Goal: Information Seeking & Learning: Learn about a topic

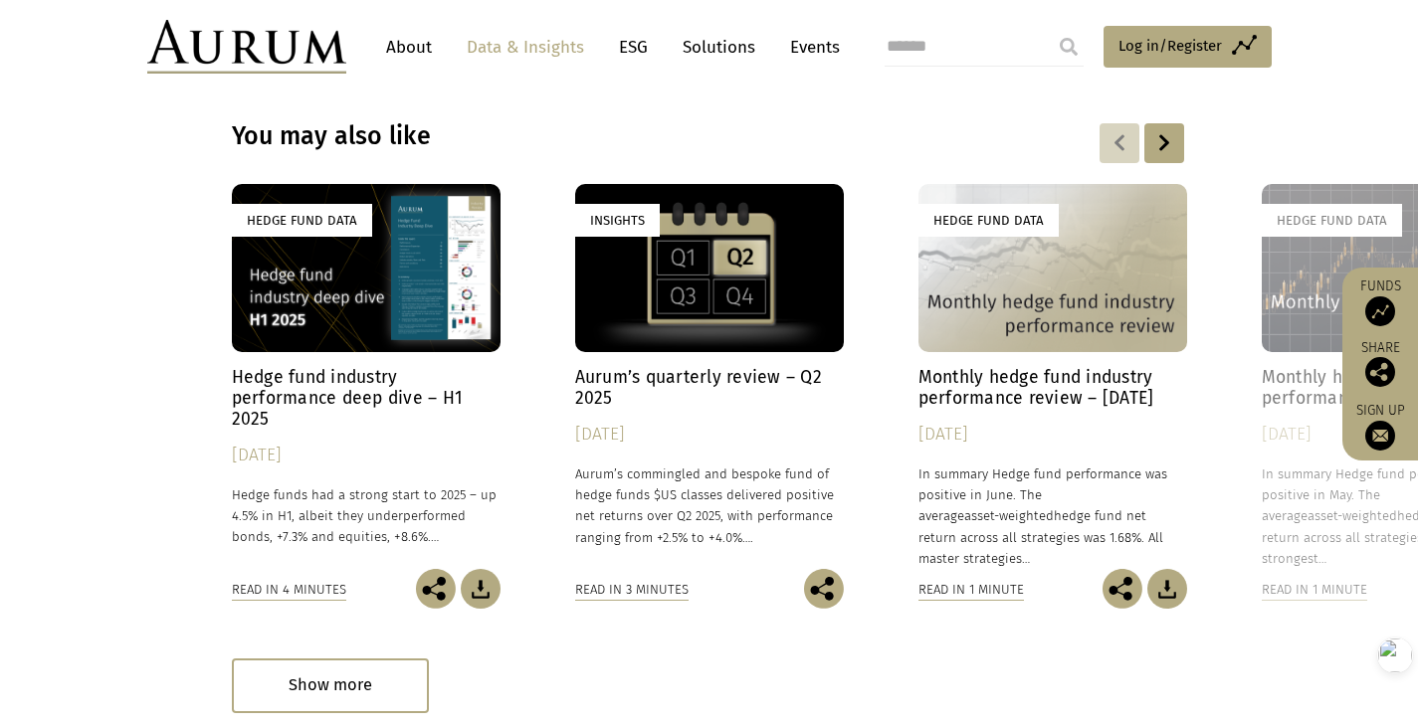
scroll to position [15126, 0]
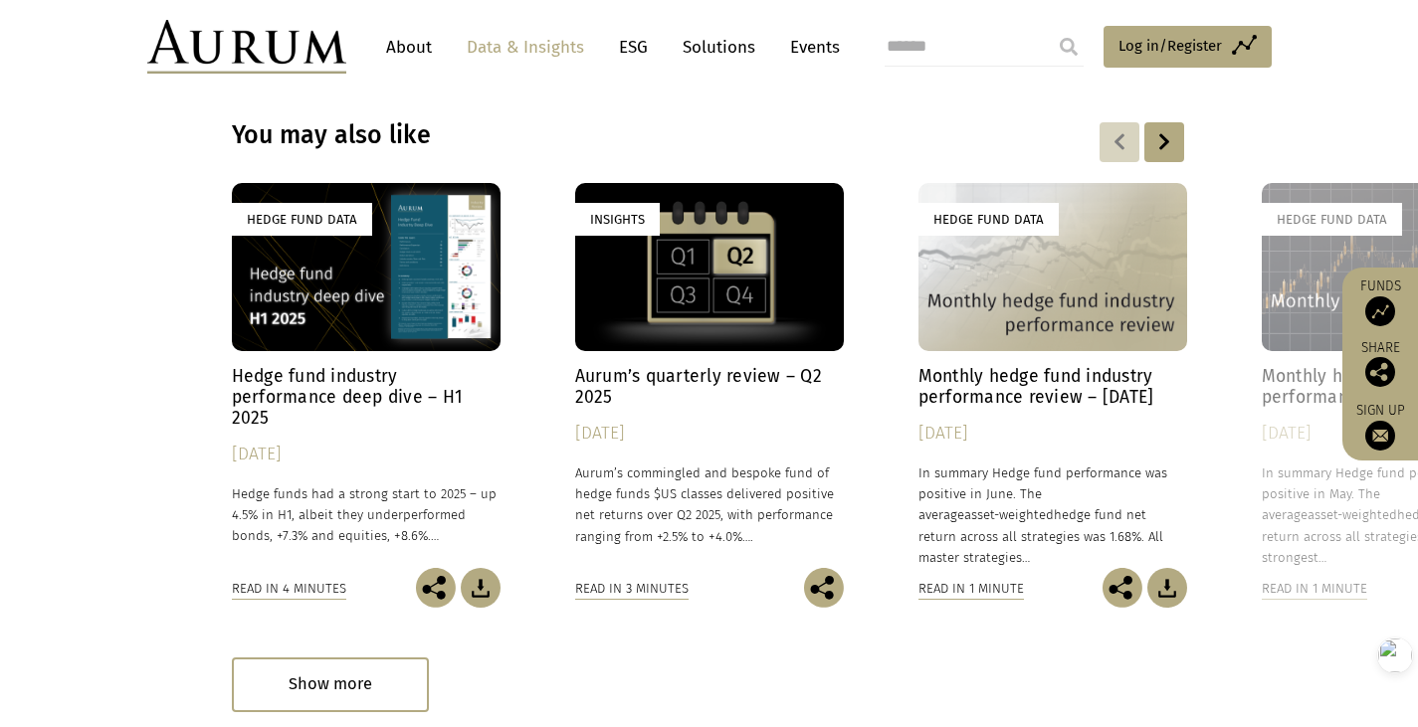
click at [945, 64] on input "search" at bounding box center [984, 47] width 199 height 40
type input "***"
click at [1049, 27] on input "submit" at bounding box center [1069, 47] width 40 height 40
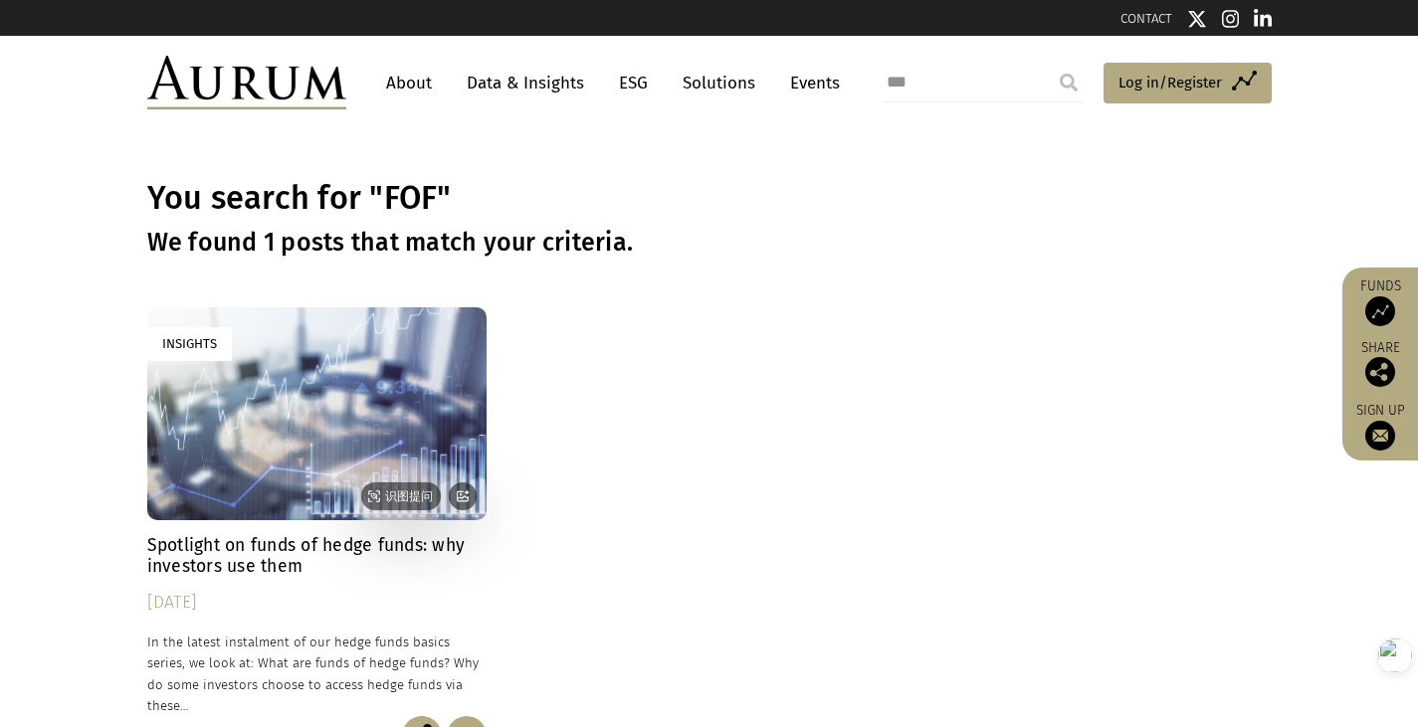
click at [439, 398] on div "Insights" at bounding box center [317, 413] width 340 height 212
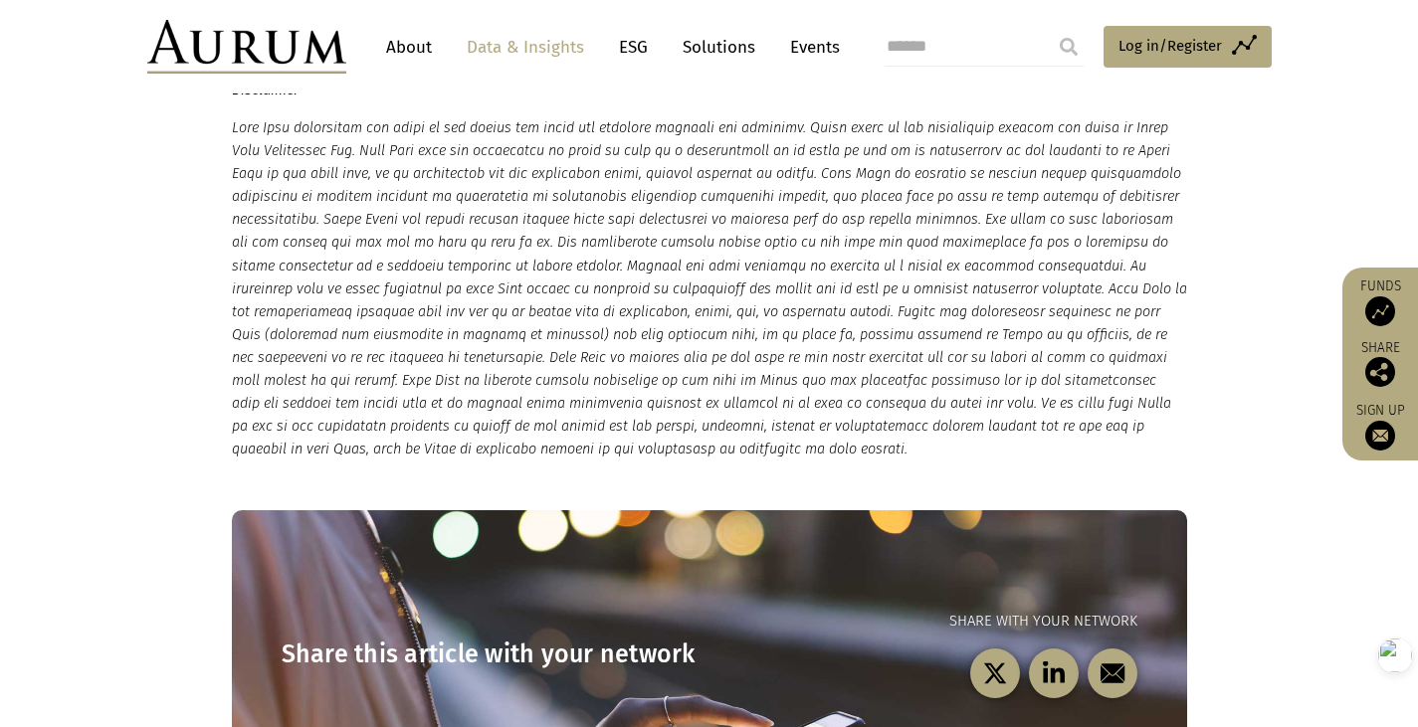
scroll to position [11543, 0]
